Goal: Navigation & Orientation: Find specific page/section

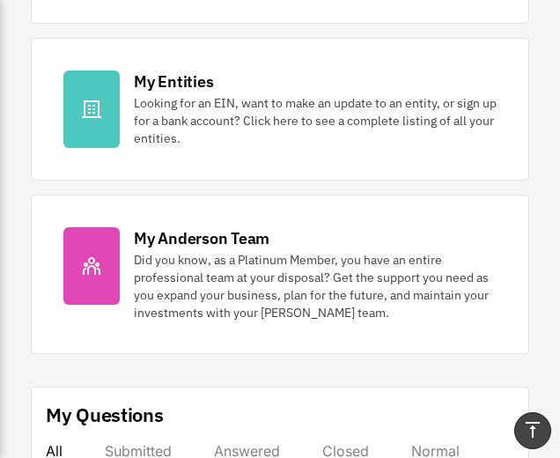
scroll to position [556, 0]
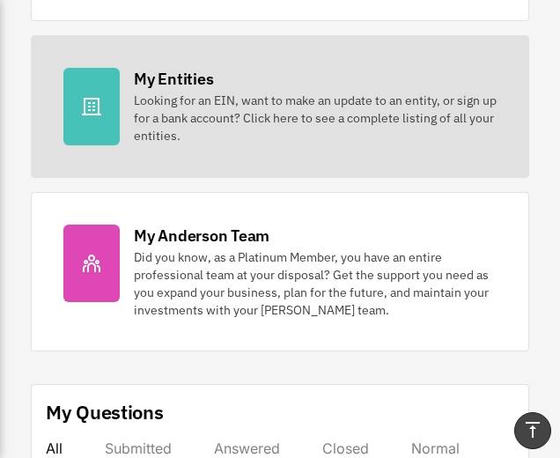
click at [176, 76] on div "My Entities" at bounding box center [173, 79] width 79 height 22
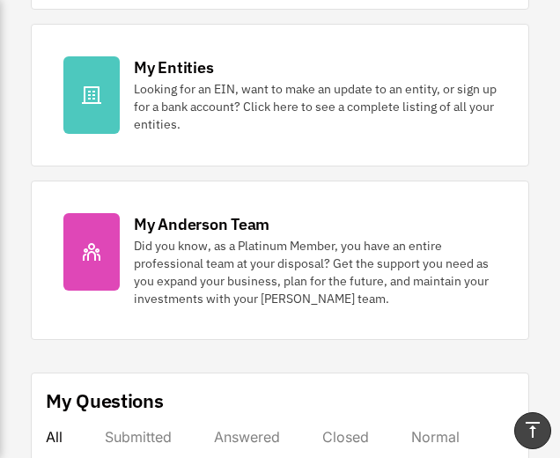
scroll to position [570, 0]
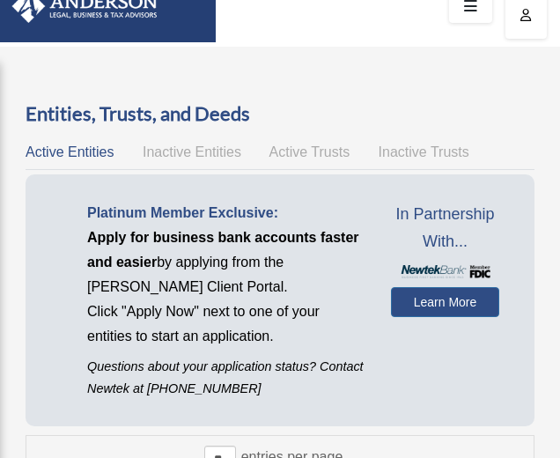
scroll to position [42, 0]
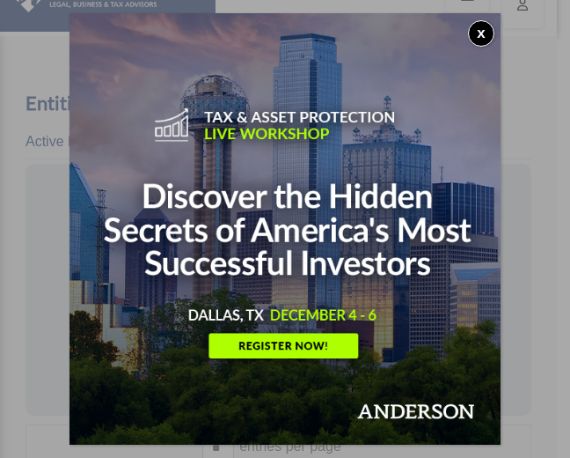
click at [479, 32] on button "x" at bounding box center [481, 33] width 26 height 26
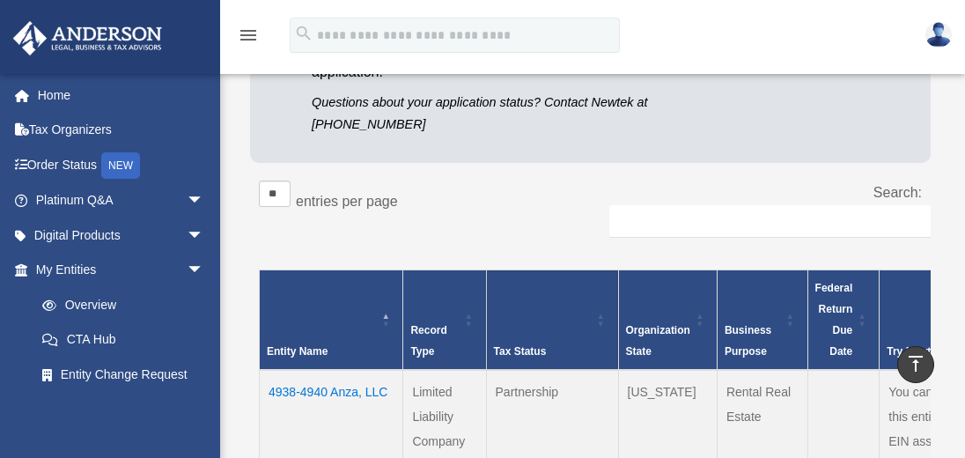
scroll to position [0, 0]
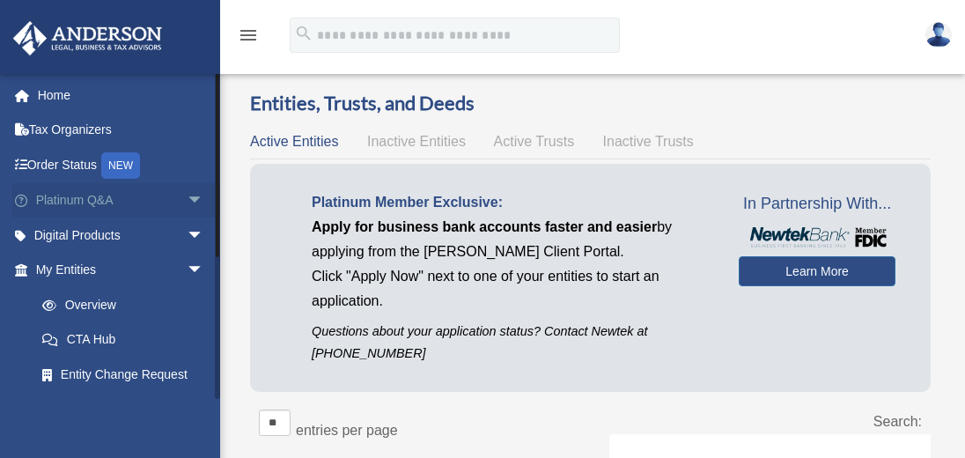
click at [116, 198] on link "Platinum Q&A arrow_drop_down" at bounding box center [121, 200] width 218 height 35
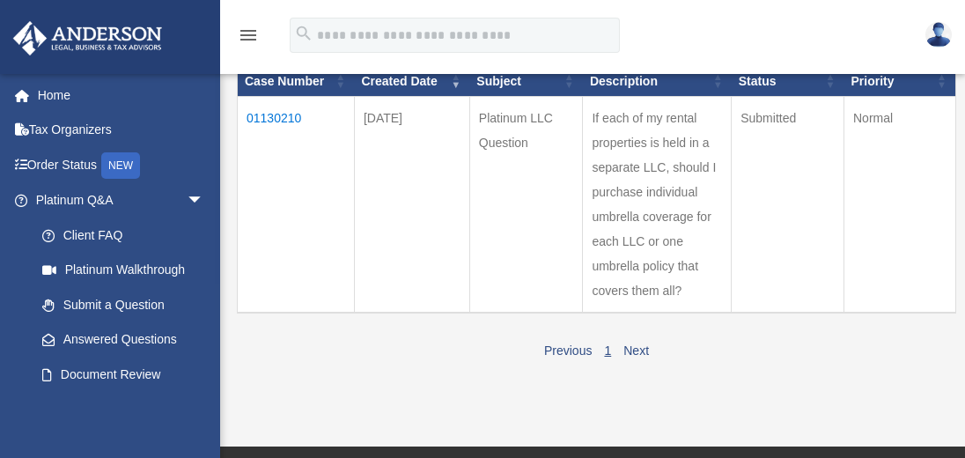
scroll to position [218, 0]
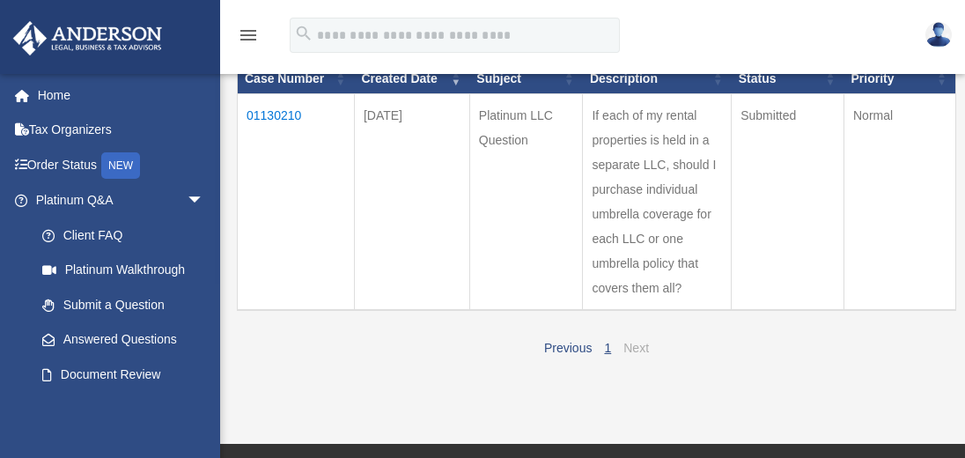
click at [626, 346] on link "Next" at bounding box center [636, 348] width 26 height 14
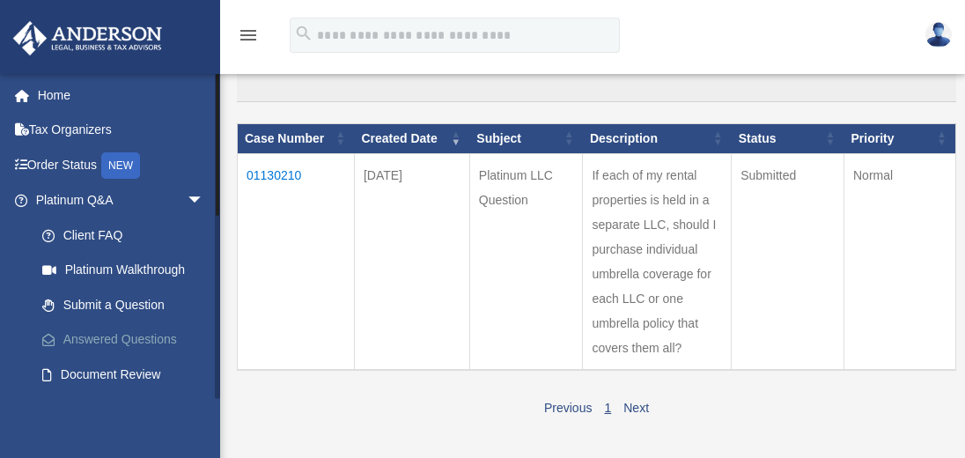
scroll to position [160, 0]
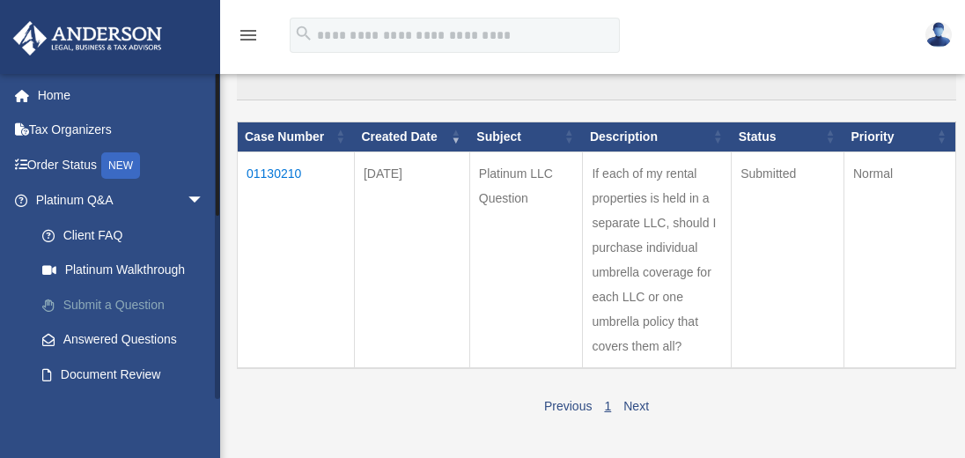
click at [125, 304] on link "Submit a Question" at bounding box center [128, 304] width 206 height 35
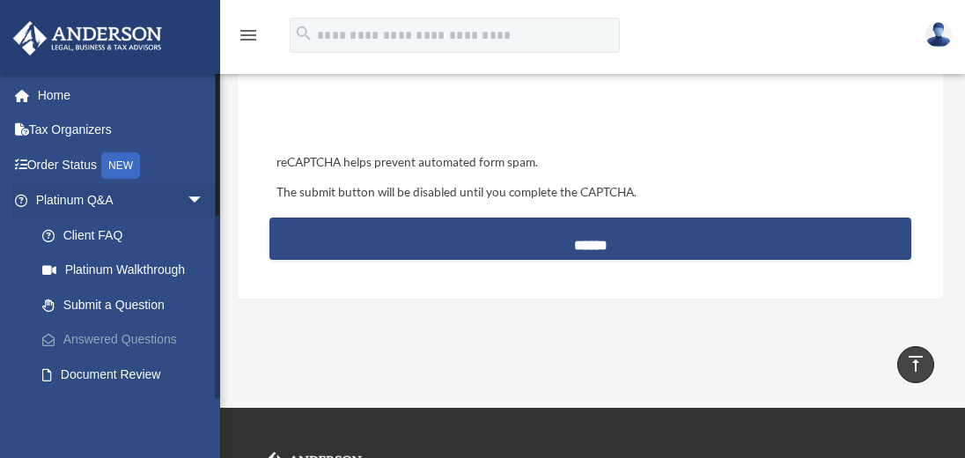
scroll to position [819, 0]
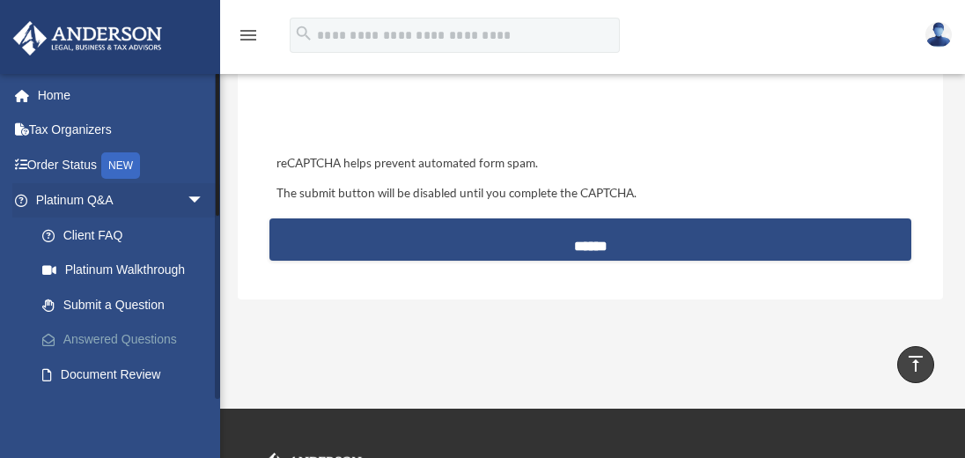
click at [134, 338] on link "Answered Questions" at bounding box center [128, 339] width 206 height 35
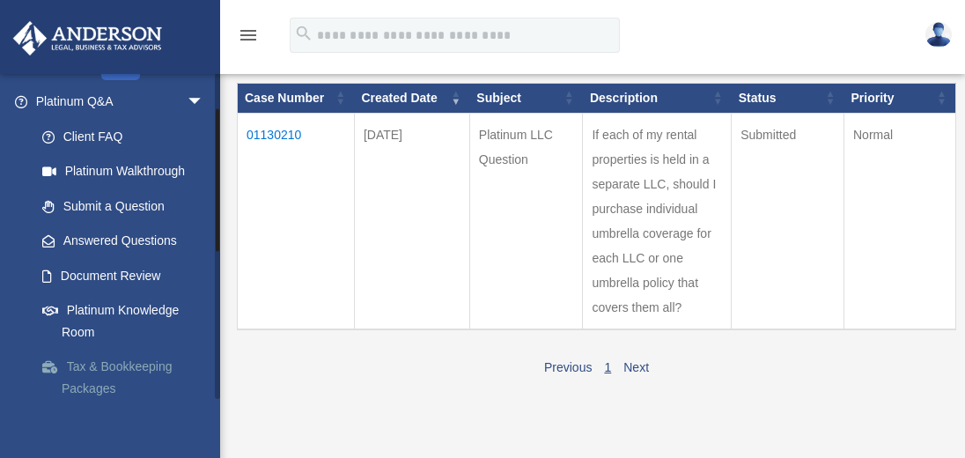
scroll to position [99, 0]
click at [95, 303] on link "Platinum Knowledge Room" at bounding box center [128, 321] width 206 height 56
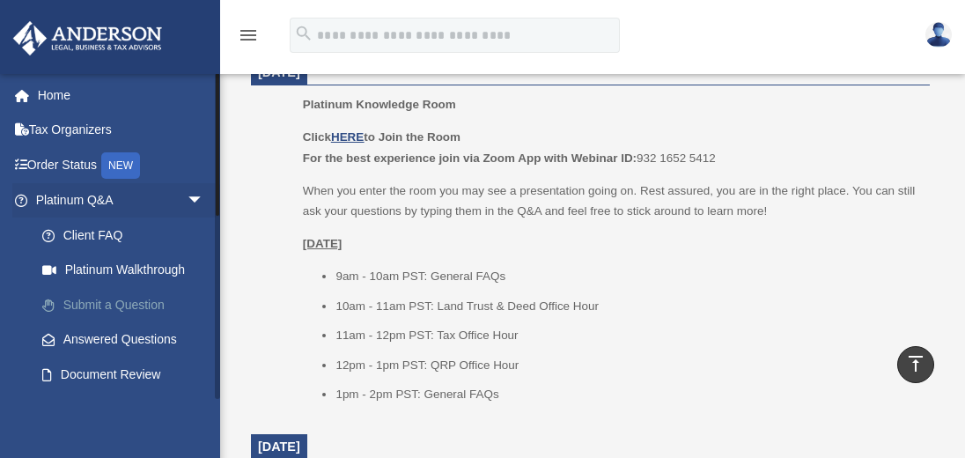
scroll to position [1540, 0]
click at [125, 264] on link "Platinum Walkthrough" at bounding box center [128, 270] width 206 height 35
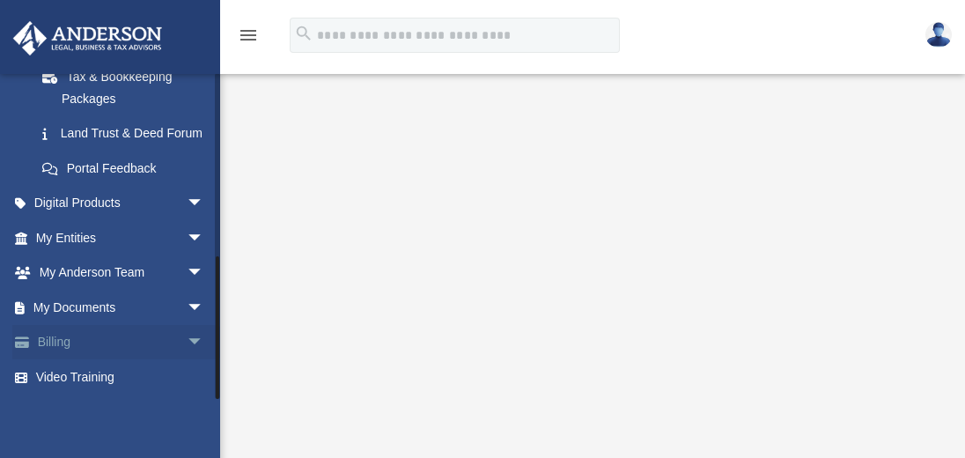
scroll to position [88, 0]
click at [187, 340] on span "arrow_drop_down" at bounding box center [204, 343] width 35 height 36
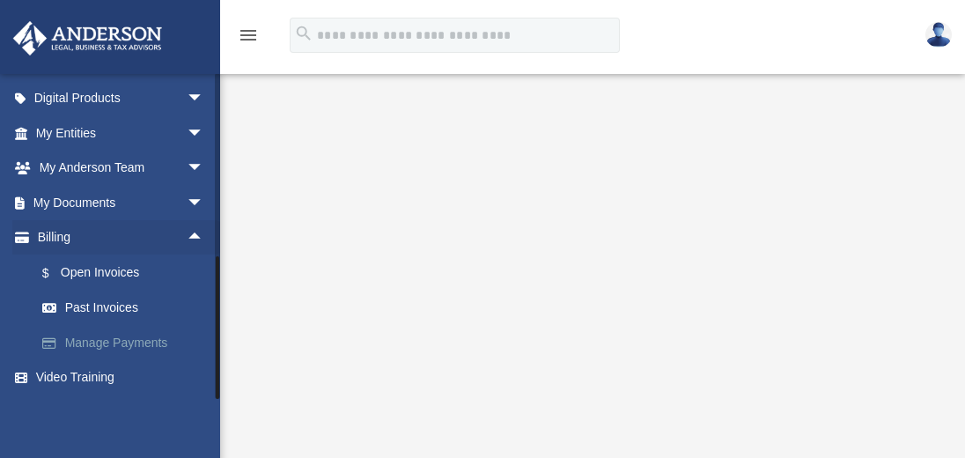
scroll to position [514, 0]
click at [109, 308] on link "Past Invoices" at bounding box center [128, 307] width 206 height 35
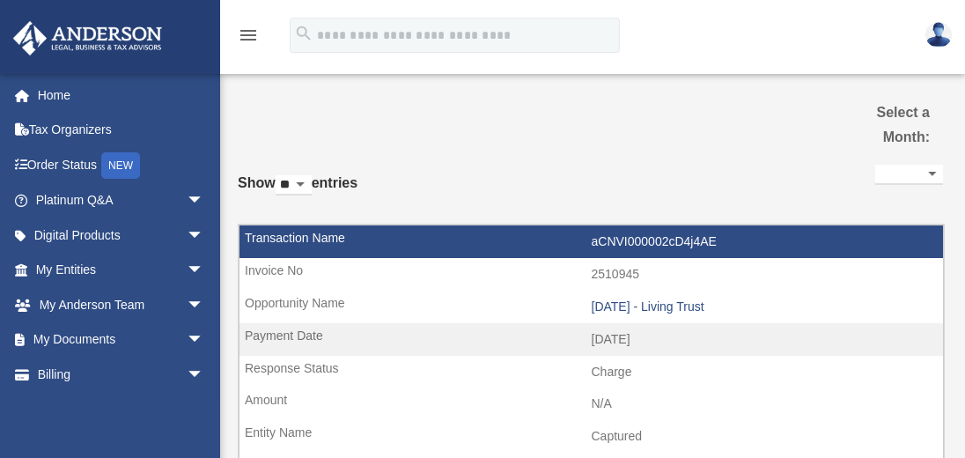
select select
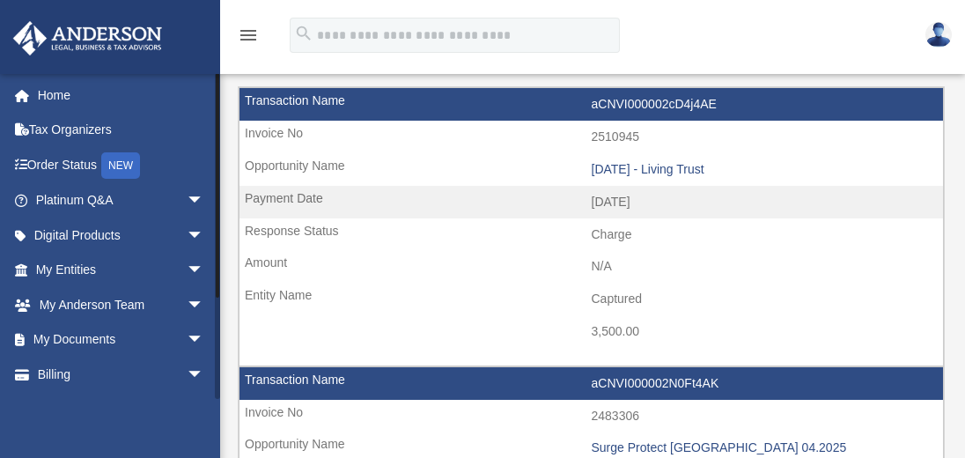
scroll to position [133, 0]
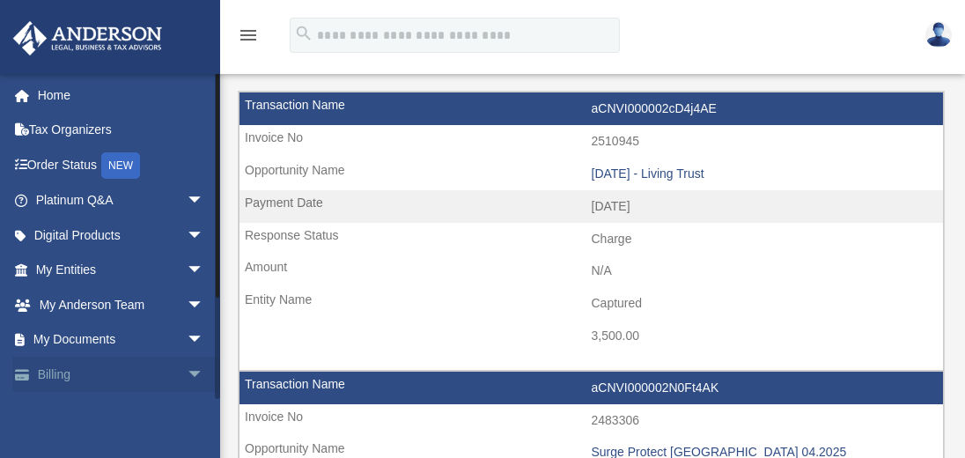
click at [187, 372] on span "arrow_drop_down" at bounding box center [204, 374] width 35 height 36
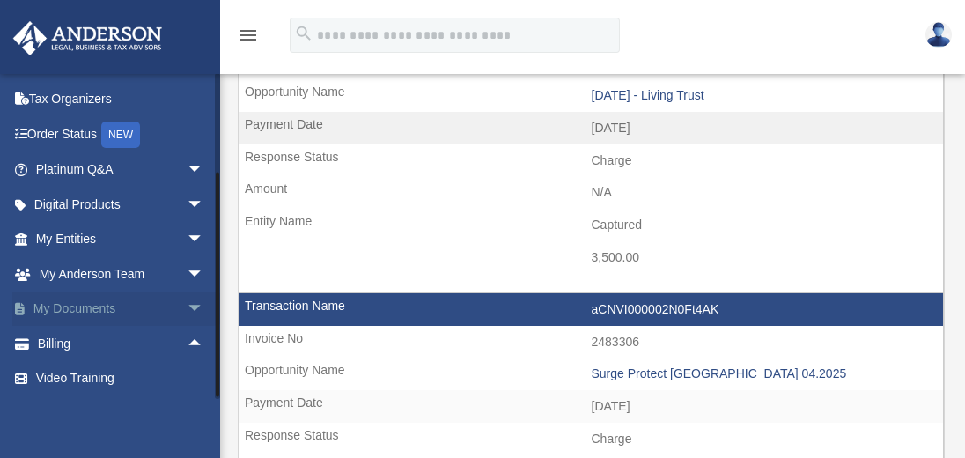
scroll to position [225, 0]
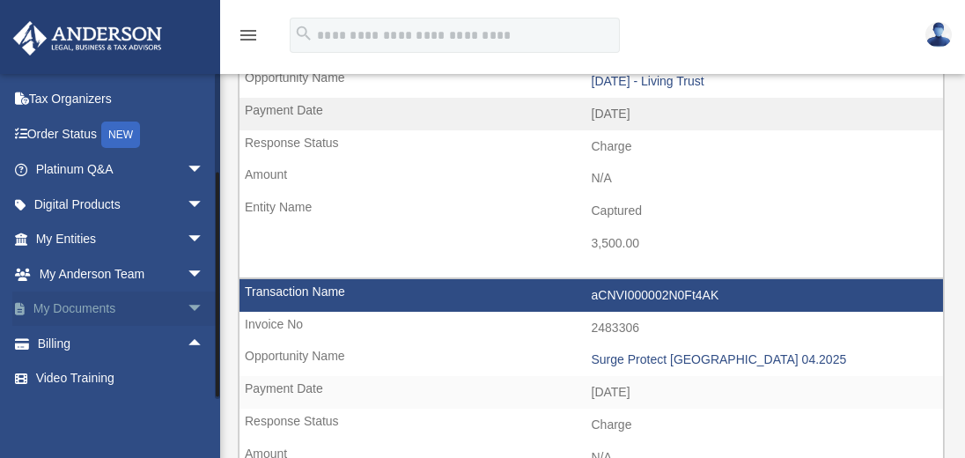
click at [187, 303] on span "arrow_drop_down" at bounding box center [204, 309] width 35 height 36
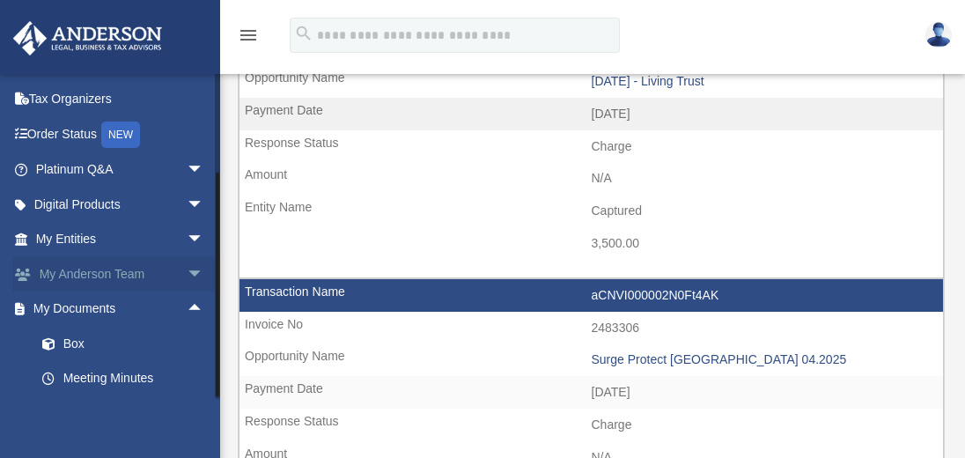
click at [189, 274] on span "arrow_drop_down" at bounding box center [204, 274] width 35 height 36
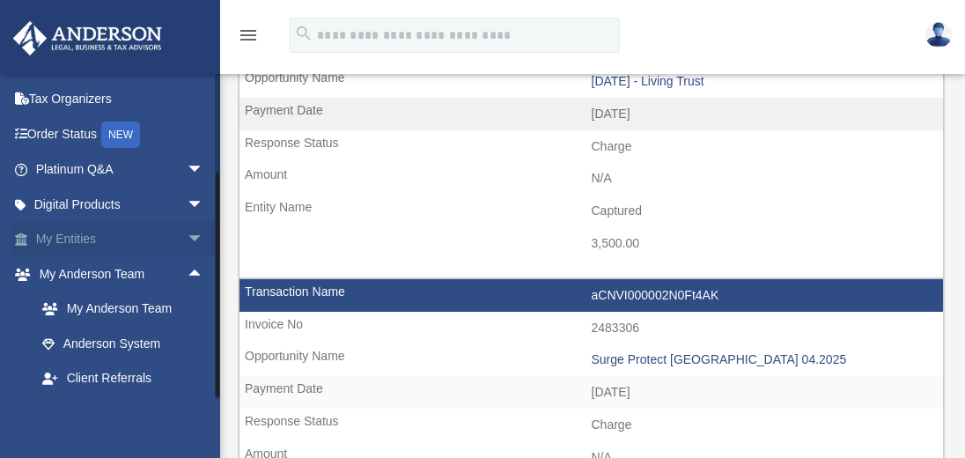
click at [187, 239] on span "arrow_drop_down" at bounding box center [204, 240] width 35 height 36
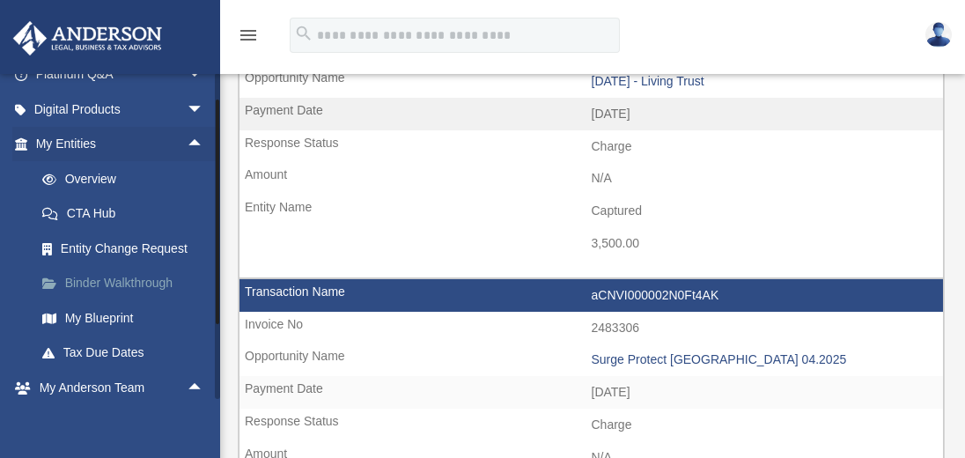
scroll to position [127, 0]
click at [118, 315] on link "My Blueprint" at bounding box center [128, 316] width 206 height 35
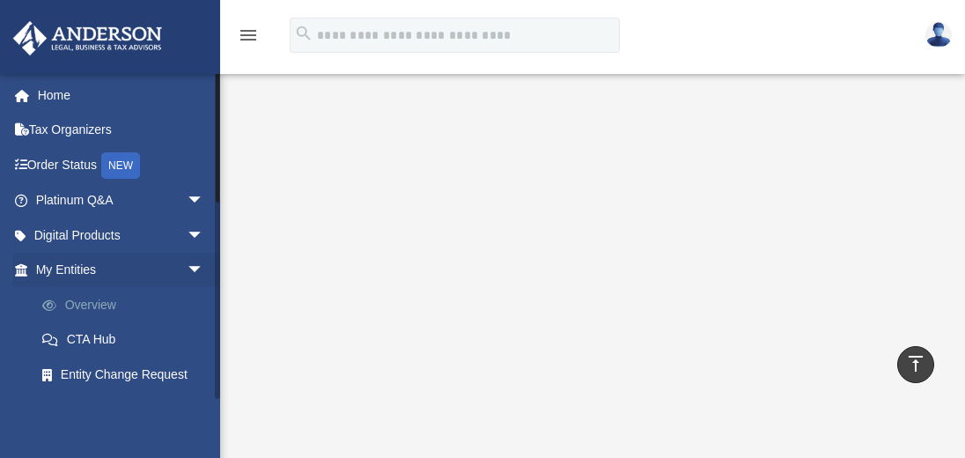
scroll to position [306, 0]
click at [73, 299] on link "Overview" at bounding box center [128, 304] width 206 height 35
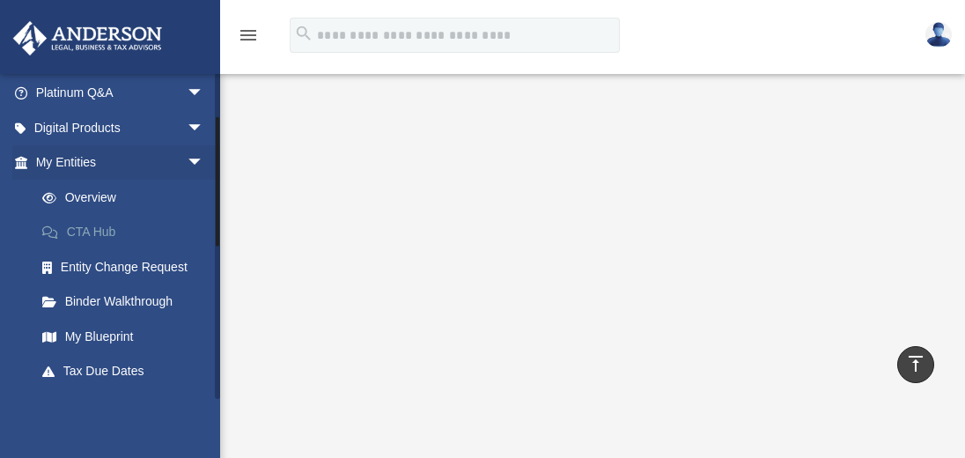
scroll to position [110, 0]
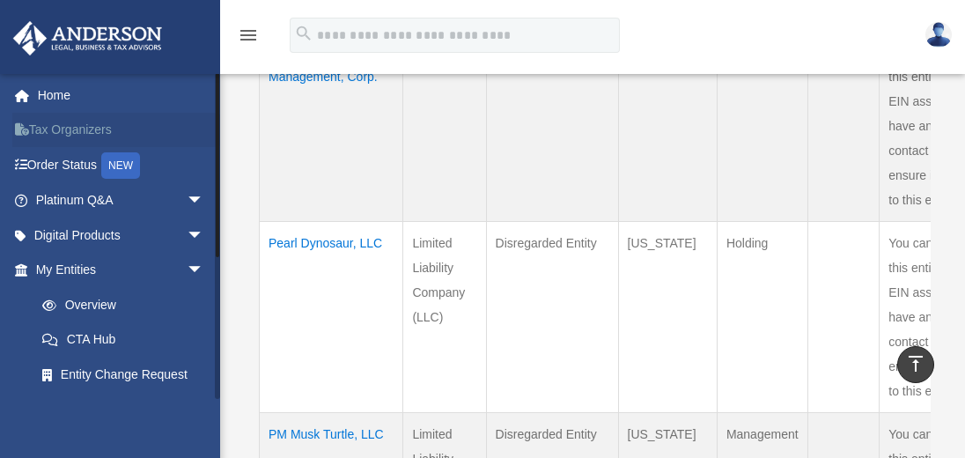
scroll to position [951, 0]
click at [63, 129] on link "Tax Organizers" at bounding box center [121, 130] width 218 height 35
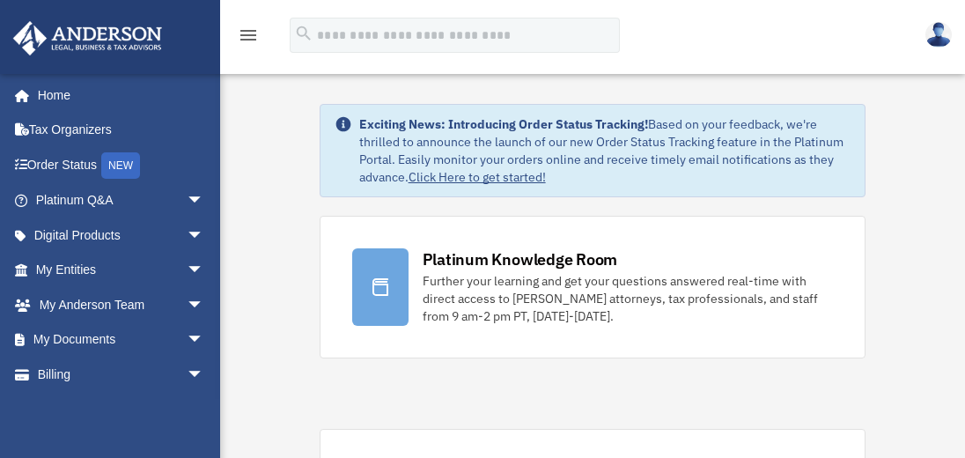
click at [943, 36] on img at bounding box center [938, 35] width 26 height 26
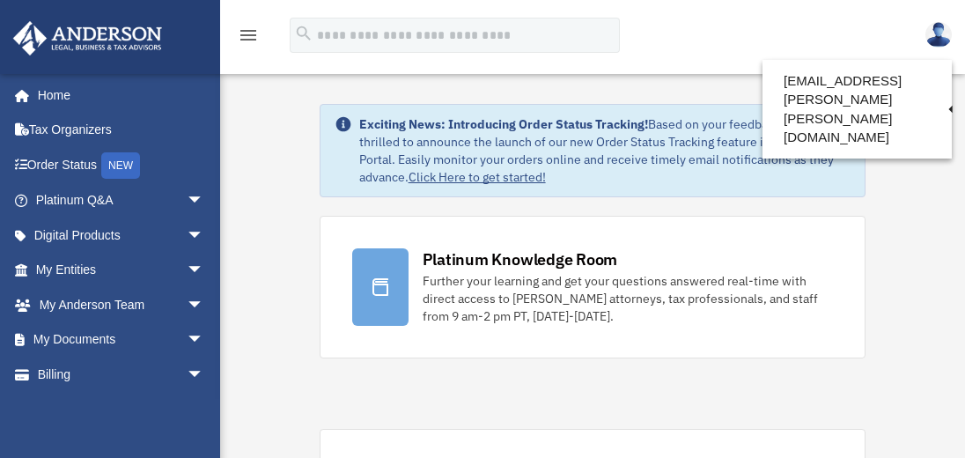
click at [931, 37] on img at bounding box center [938, 35] width 26 height 26
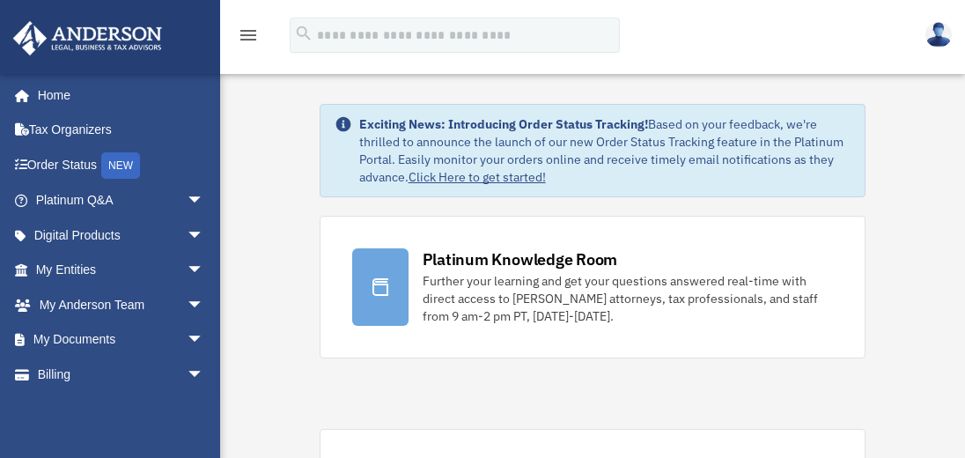
click at [242, 32] on icon "menu" at bounding box center [248, 35] width 21 height 21
